Goal: Task Accomplishment & Management: Complete application form

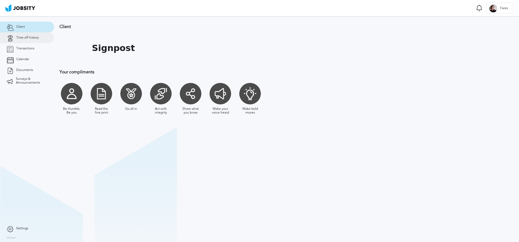
click at [29, 37] on span "Time off history" at bounding box center [27, 38] width 23 height 4
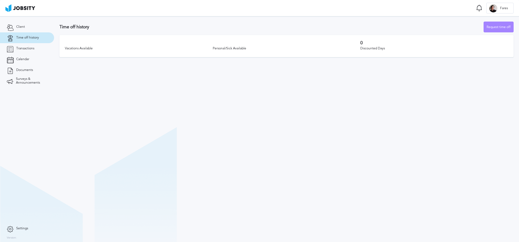
click at [492, 28] on div "Request time off" at bounding box center [498, 27] width 29 height 11
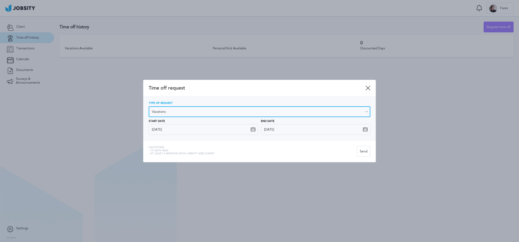
click at [203, 114] on input "Vacations" at bounding box center [260, 112] width 222 height 11
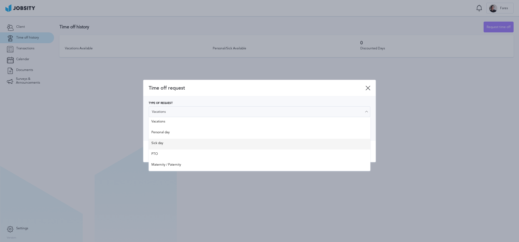
type input "Sick day"
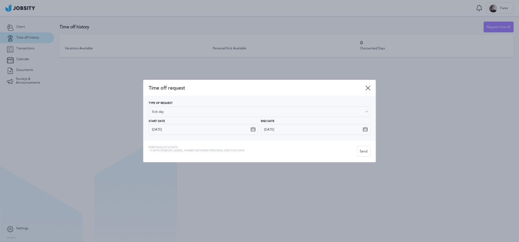
click at [159, 144] on div "Time off request Type of Request Sick day Vacations Personal day Sick day PTO M…" at bounding box center [259, 121] width 232 height 83
click at [253, 129] on icon at bounding box center [253, 129] width 5 height 5
click at [252, 129] on icon at bounding box center [253, 129] width 5 height 5
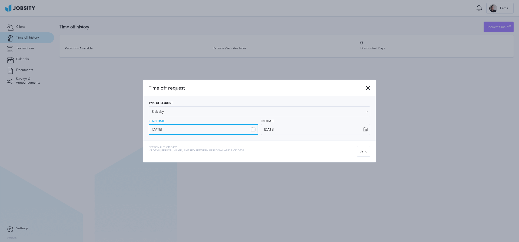
click at [244, 130] on input "[DATE]" at bounding box center [203, 129] width 109 height 11
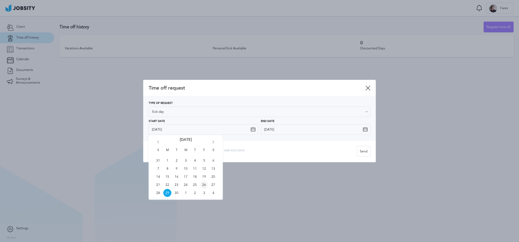
click at [204, 184] on span "26" at bounding box center [204, 185] width 8 height 8
type input "[DATE]"
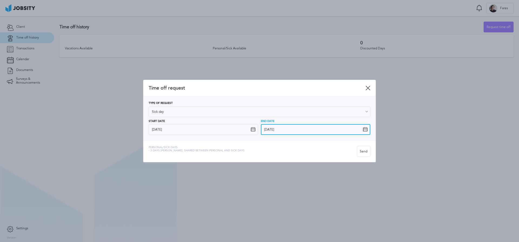
click at [299, 127] on input "[DATE]" at bounding box center [315, 129] width 109 height 11
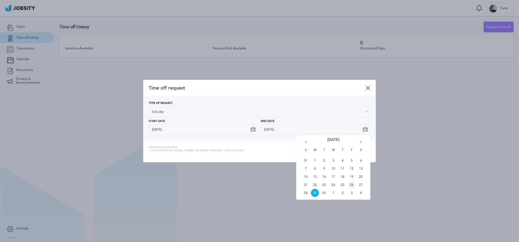
click at [352, 185] on span "26" at bounding box center [352, 185] width 8 height 8
type input "[DATE]"
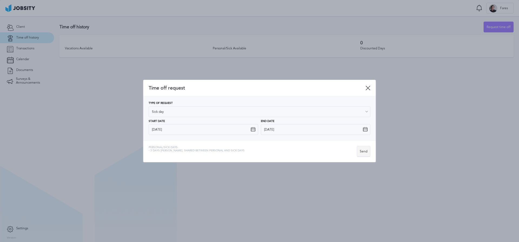
click at [362, 153] on div "Send" at bounding box center [363, 152] width 13 height 11
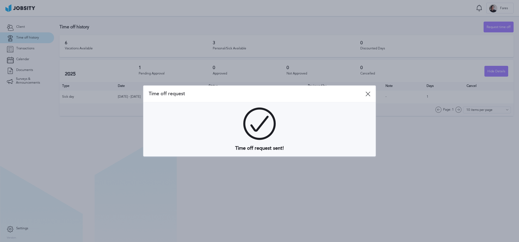
click at [260, 175] on div at bounding box center [259, 121] width 519 height 242
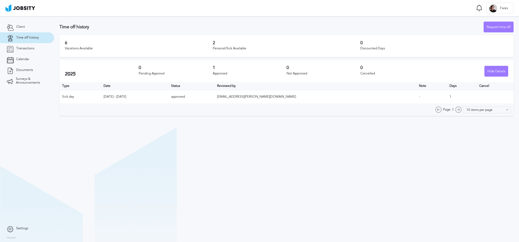
click at [277, 97] on span "[EMAIL_ADDRESS][PERSON_NAME][DOMAIN_NAME]" at bounding box center [256, 97] width 79 height 4
drag, startPoint x: 277, startPoint y: 97, endPoint x: 308, endPoint y: 97, distance: 30.5
click at [296, 97] on span "fredo.orjuela@jobsity.com" at bounding box center [256, 97] width 79 height 4
click at [310, 104] on div "Page: 1 10 items per page 5 items per page 10 items per page 15 items per page …" at bounding box center [286, 110] width 454 height 12
click at [280, 95] on span "fredo.orjuela@jobsity.com" at bounding box center [256, 97] width 79 height 4
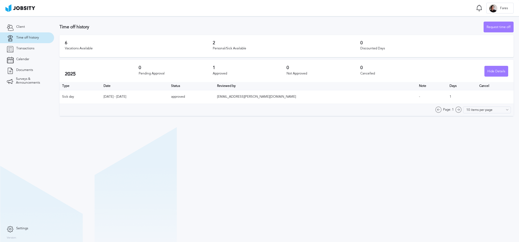
click at [277, 98] on span "fredo.orjuela@jobsity.com" at bounding box center [256, 97] width 79 height 4
drag, startPoint x: 277, startPoint y: 98, endPoint x: 306, endPoint y: 97, distance: 29.2
click at [296, 97] on span "fredo.orjuela@jobsity.com" at bounding box center [256, 97] width 79 height 4
click at [313, 102] on td "fredo.orjuela@jobsity.com" at bounding box center [315, 97] width 202 height 14
click at [25, 52] on link "Transactions" at bounding box center [27, 48] width 54 height 11
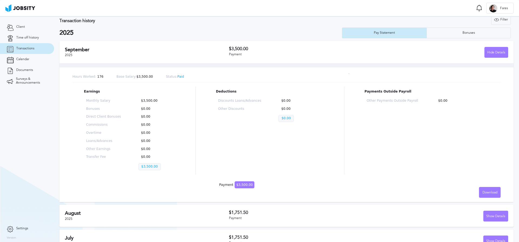
scroll to position [9, 0]
